Goal: Ask a question

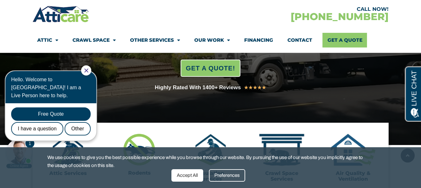
scroll to position [191, 0]
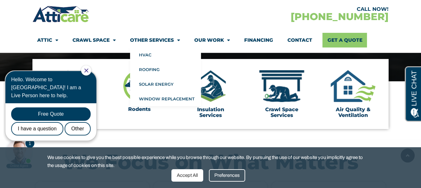
click at [178, 19] on div at bounding box center [121, 14] width 178 height 18
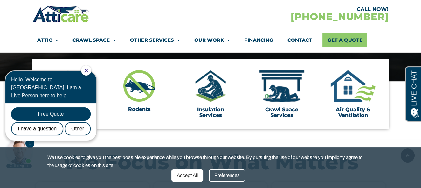
scroll to position [0, 0]
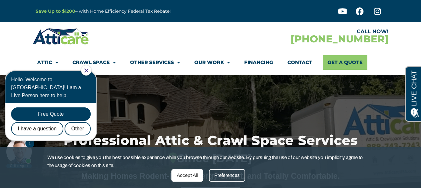
click at [260, 62] on link "Financing" at bounding box center [258, 62] width 29 height 15
click at [259, 62] on link "Financing" at bounding box center [258, 62] width 29 height 15
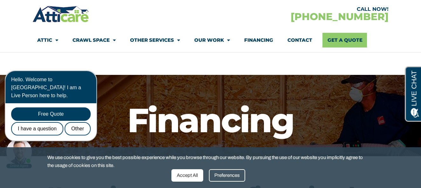
scroll to position [127, 0]
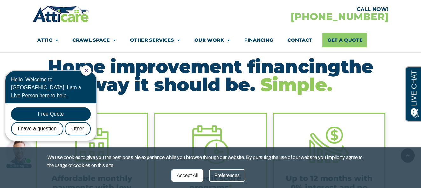
click at [91, 70] on div at bounding box center [86, 70] width 10 height 10
click at [88, 69] on icon "Close Chat" at bounding box center [86, 70] width 4 height 4
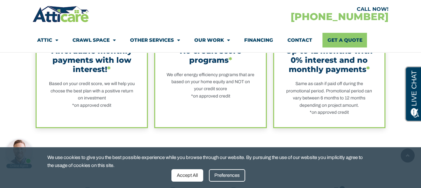
scroll to position [191, 0]
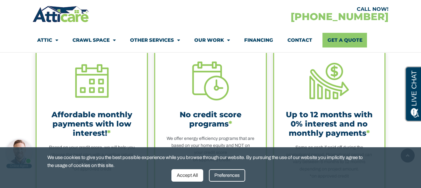
click at [254, 41] on link "Financing" at bounding box center [258, 40] width 29 height 15
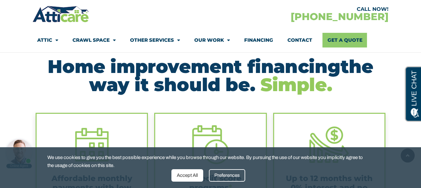
scroll to position [191, 0]
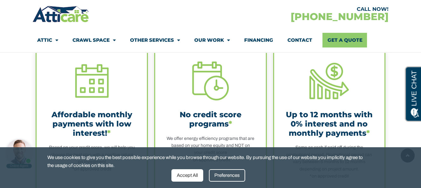
click at [207, 171] on div "Accept All Preferences" at bounding box center [210, 175] width 79 height 12
click at [187, 174] on div "Accept All" at bounding box center [187, 175] width 32 height 12
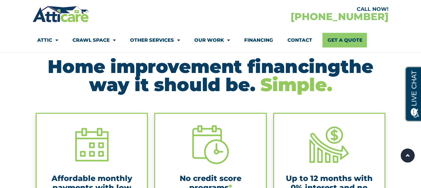
scroll to position [0, 0]
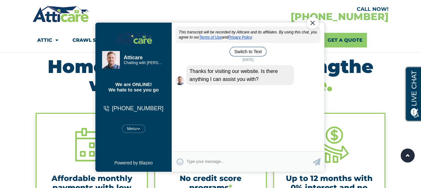
click at [197, 160] on textarea "Type your response and press Return or Send" at bounding box center [250, 161] width 126 height 12
type textarea "Trying to login to my account"
click at [317, 159] on icon at bounding box center [317, 162] width 8 height 8
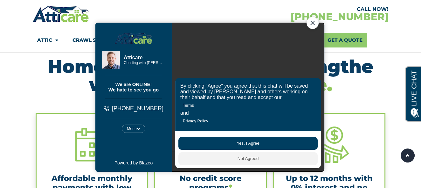
click at [258, 144] on button "Yes, I Agree" at bounding box center [247, 143] width 139 height 13
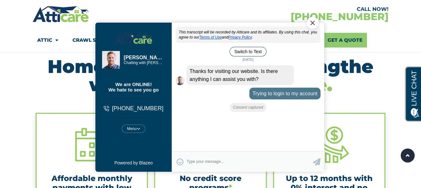
click at [203, 157] on textarea "Type your response and press Return or Send" at bounding box center [250, 161] width 126 height 12
type textarea "b"
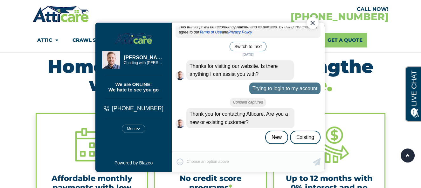
click at [204, 162] on div "😀 😁 😂 😃 😄 😅 😆 😇 😈 😉 😊 😋 😌 😍 😎 😏 😐 😑 😒 😓 😔 😕 😖 😗 😘 😛 😝 😞 😟 😠 😡 😢 😣 😤 😥 😦 Type yo…" at bounding box center [248, 161] width 153 height 21
click at [221, 167] on div "😀 😁 😂 😃 😄 😅 😆 😇 😈 😉 😊 😋 😌 😍 😎 😏 😐 😑 😒 😓 😔 😕 😖 😗 😘 😛 😝 😞 😟 😠 😡 😢 😣 😤 😥 😦 Type yo…" at bounding box center [248, 161] width 153 height 21
click at [220, 162] on div "😀 😁 😂 😃 😄 😅 😆 😇 😈 😉 😊 😋 😌 😍 😎 😏 😐 😑 😒 😓 😔 😕 😖 😗 😘 😛 😝 😞 😟 😠 😡 😢 😣 😤 😥 😦 Type yo…" at bounding box center [248, 161] width 153 height 21
click at [219, 160] on div "😀 😁 😂 😃 😄 😅 😆 😇 😈 😉 😊 😋 😌 😍 😎 😏 😐 😑 😒 😓 😔 😕 😖 😗 😘 😛 😝 😞 😟 😠 😡 😢 😣 😤 😥 😦 Type yo…" at bounding box center [248, 161] width 153 height 21
click at [312, 136] on div "Existing" at bounding box center [305, 136] width 31 height 13
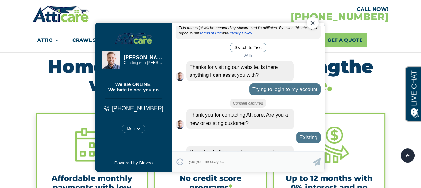
scroll to position [34, 0]
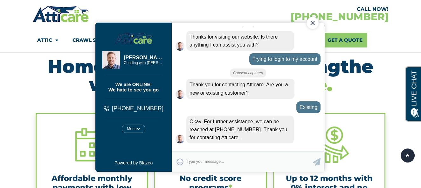
click at [212, 158] on textarea "Type your response and press Return or Send" at bounding box center [250, 161] width 126 height 12
type textarea "Hours"
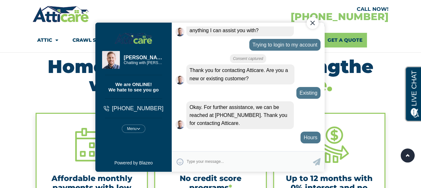
click at [142, 127] on div "Menu Mute Restart Chat" at bounding box center [134, 128] width 24 height 8
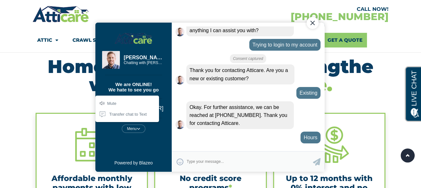
click at [205, 167] on textarea "Type your response and press Return or Send" at bounding box center [250, 161] width 126 height 12
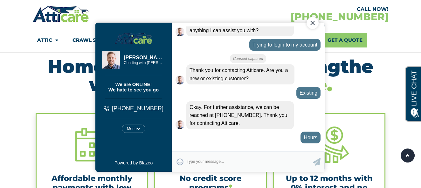
scroll to position [79, 0]
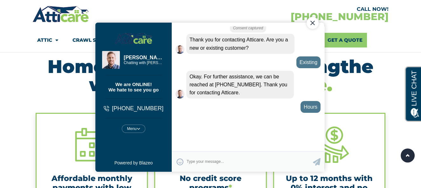
click at [203, 161] on textarea "Type your response and press Return or Send" at bounding box center [250, 161] width 126 height 12
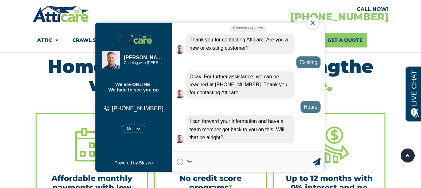
type textarea "Yes"
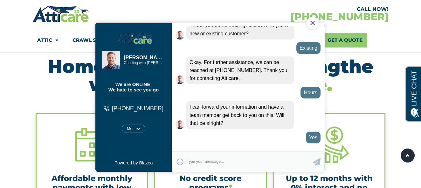
click at [207, 159] on textarea "Type your response and press Return or Send" at bounding box center [250, 161] width 126 height 12
click at [268, 162] on textarea "Looking for payments made and outstanidng balance" at bounding box center [250, 161] width 126 height 12
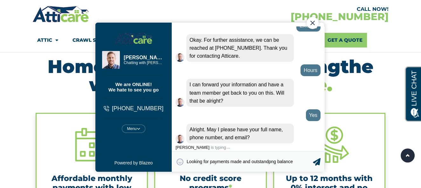
click at [271, 161] on textarea "Looking for payments made and outstandpng balance" at bounding box center [250, 161] width 126 height 12
type textarea "Looking for payments made and outstanding balance"
click at [316, 162] on icon at bounding box center [317, 162] width 8 height 8
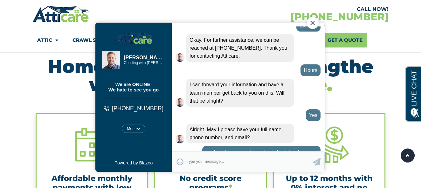
scroll to position [138, 0]
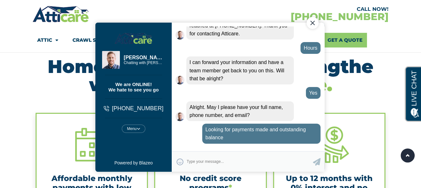
click at [217, 161] on textarea "Type your response and press Return or Send" at bounding box center [250, 161] width 126 height 12
drag, startPoint x: 274, startPoint y: 162, endPoint x: 259, endPoint y: 166, distance: 14.9
click at [264, 160] on textarea "Bernadette Galleguillos, 5107146654, either buncharoni" at bounding box center [250, 161] width 126 height 12
click at [288, 161] on textarea "Bernadette Galleguillos, 5107146654, buncharoni" at bounding box center [250, 161] width 126 height 12
type textarea "Bernadette Galleguillos, 5107146654, buncharoni@aol.com"
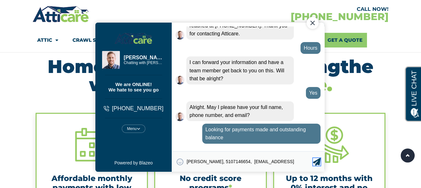
click at [317, 162] on icon at bounding box center [317, 162] width 8 height 8
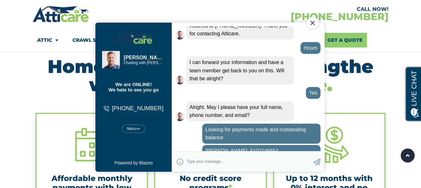
scroll to position [159, 0]
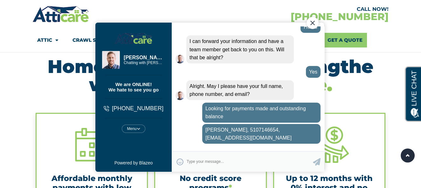
click at [230, 160] on textarea "Type your response and press Return or Send" at bounding box center [250, 161] width 126 height 12
click at [194, 161] on textarea "Type your response and press Return or Send" at bounding box center [250, 161] width 126 height 12
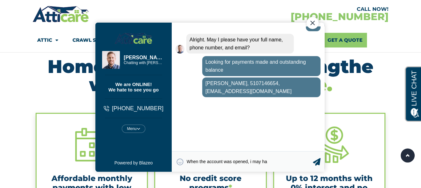
drag, startPoint x: 269, startPoint y: 162, endPoint x: 159, endPoint y: 150, distance: 110.7
click at [159, 149] on div "Steven Steven Chatting with Steven Chatting with Steven We are ONLINE! We hate …" at bounding box center [209, 97] width 229 height 149
click at [219, 161] on textarea "No thank you. Gnite." at bounding box center [250, 161] width 126 height 12
type textarea "No thank you. Good nite."
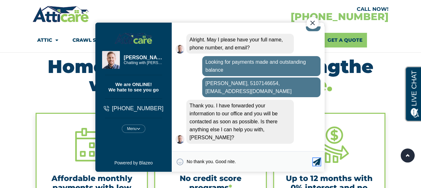
click at [317, 160] on icon at bounding box center [317, 162] width 8 height 8
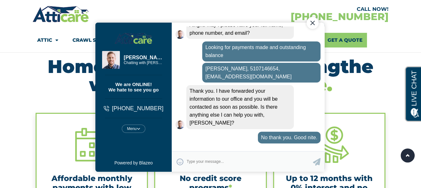
click at [196, 158] on textarea "Type your response and press Return or Send" at bounding box center [250, 161] width 126 height 12
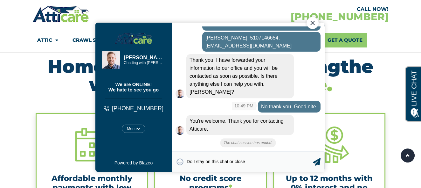
scroll to position [241, 0]
type textarea "Do I stay on this chat or close"
click at [313, 19] on div "Close Chat" at bounding box center [313, 23] width 12 height 12
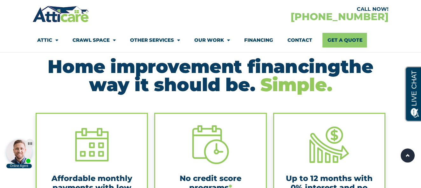
click at [301, 39] on link "Contact" at bounding box center [299, 40] width 25 height 15
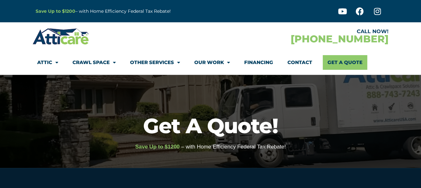
click at [62, 35] on img at bounding box center [60, 36] width 57 height 18
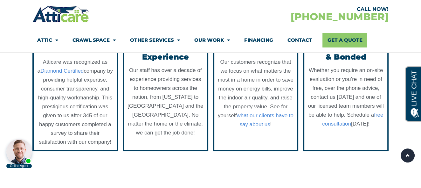
scroll to position [763, 0]
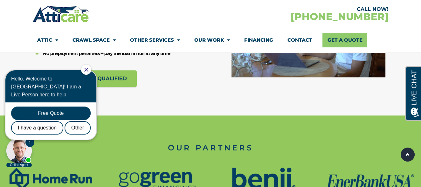
scroll to position [636, 0]
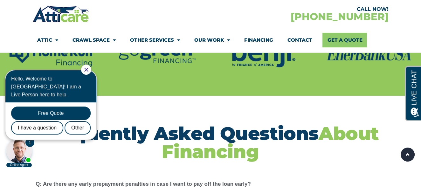
click at [344, 15] on div "CALL NOW! 1-866-934-5451" at bounding box center [299, 14] width 178 height 18
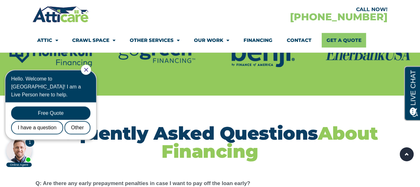
scroll to position [763, 0]
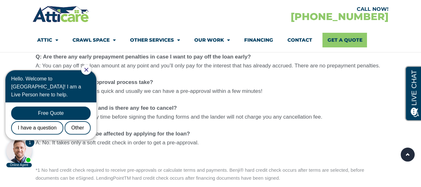
click at [252, 76] on div "Q: Are there any early prepayment penalties in case I want to pay off the loan …" at bounding box center [211, 99] width 350 height 95
click at [67, 19] on img at bounding box center [60, 14] width 57 height 18
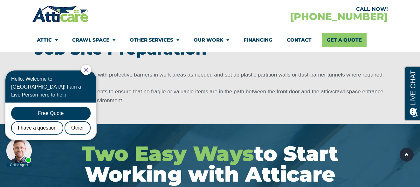
scroll to position [1081, 0]
